Goal: Task Accomplishment & Management: Manage account settings

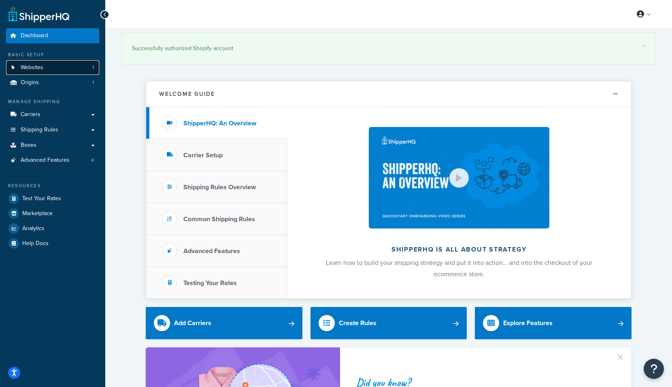
click at [40, 62] on link "Websites 1" at bounding box center [52, 67] width 93 height 15
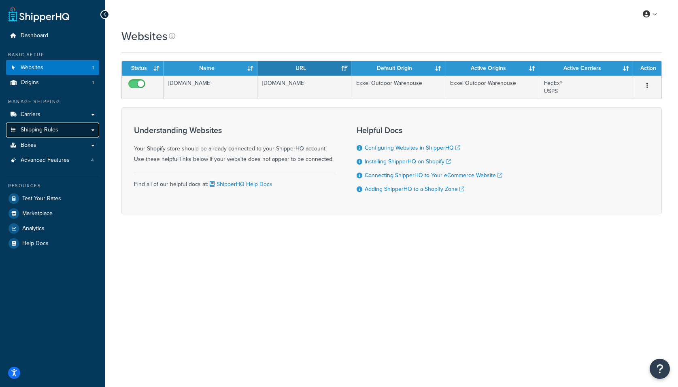
click at [34, 128] on span "Shipping Rules" at bounding box center [40, 130] width 38 height 7
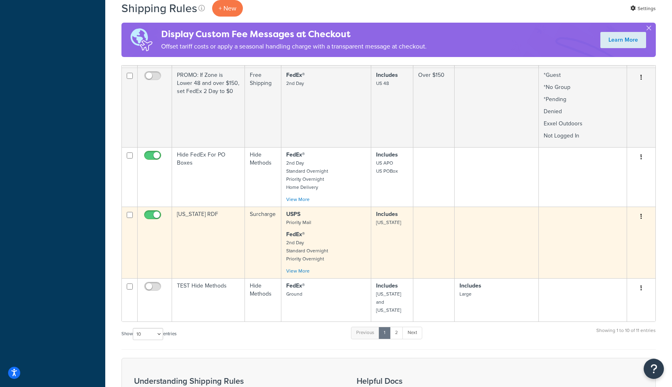
scroll to position [655, 0]
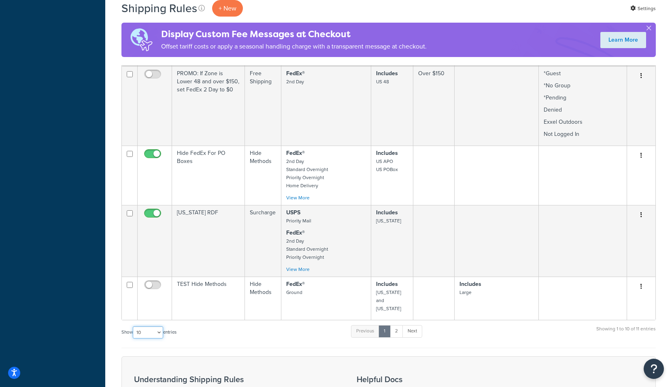
click at [147, 327] on select "10 15 25 50 100 1000" at bounding box center [148, 333] width 30 height 12
select select "15"
click at [134, 327] on select "10 15 25 50 100 1000" at bounding box center [148, 333] width 30 height 12
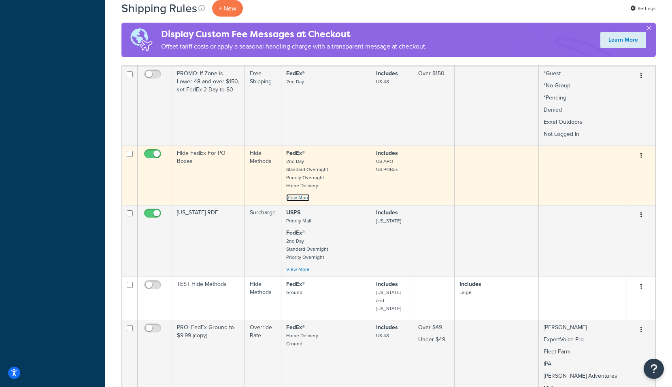
click at [297, 197] on link "View More" at bounding box center [297, 197] width 23 height 7
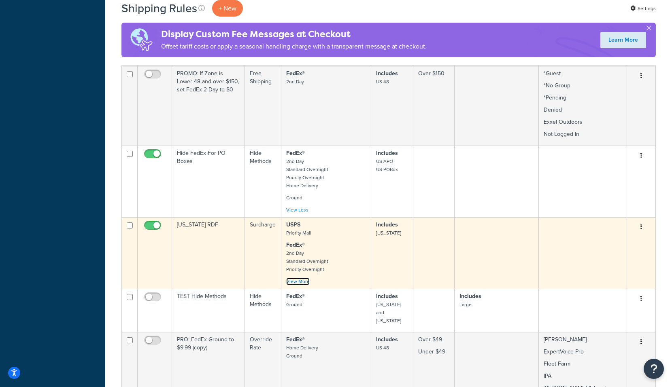
click at [304, 282] on link "View More" at bounding box center [297, 281] width 23 height 7
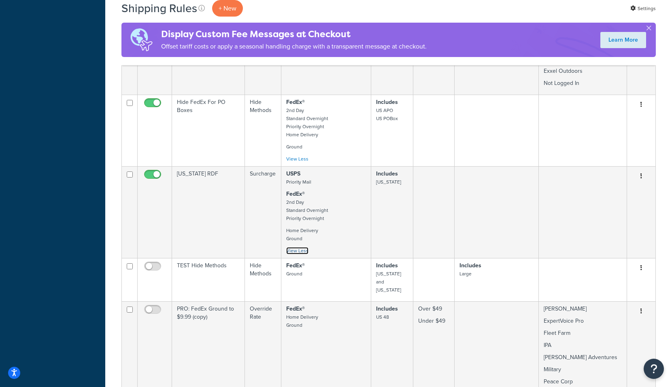
scroll to position [720, 0]
